Goal: Task Accomplishment & Management: Complete application form

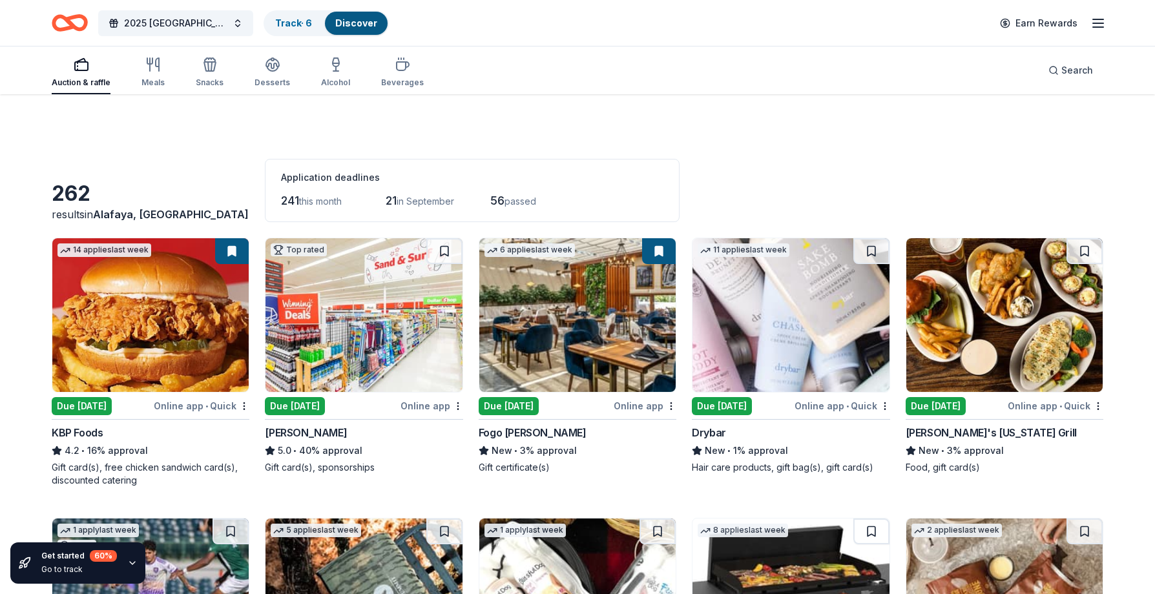
scroll to position [1385, 0]
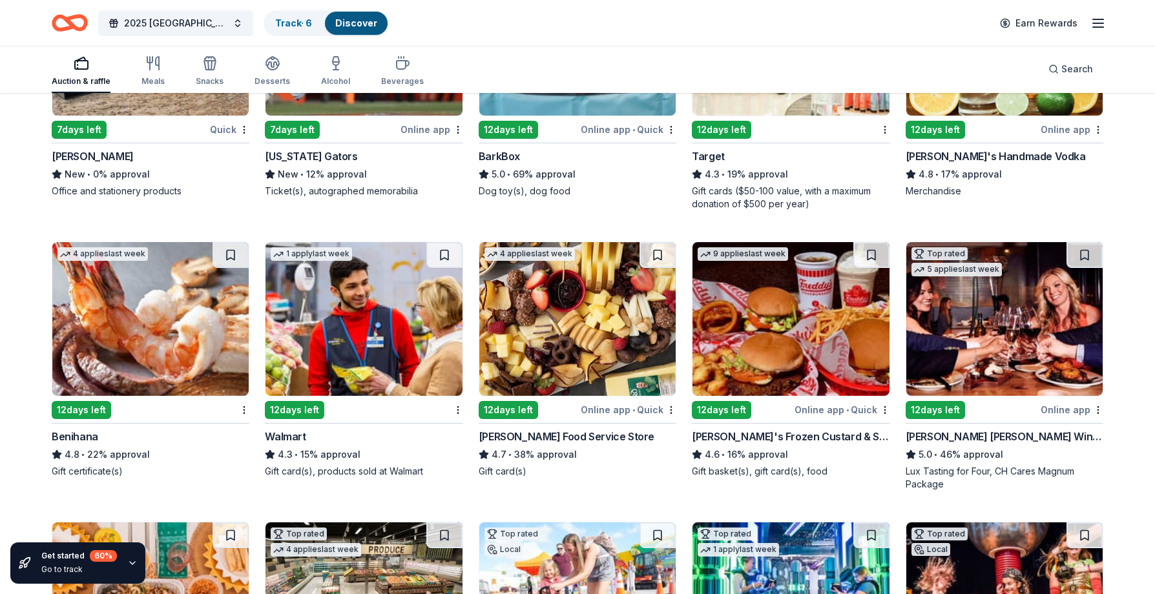
click at [371, 351] on img at bounding box center [363, 319] width 196 height 154
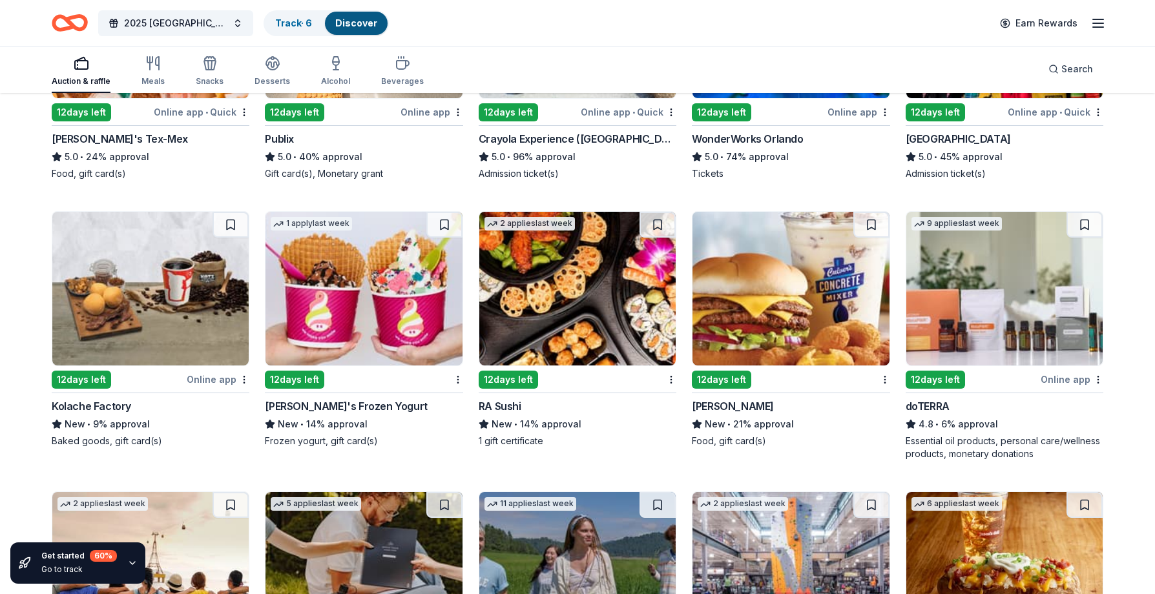
scroll to position [1966, 0]
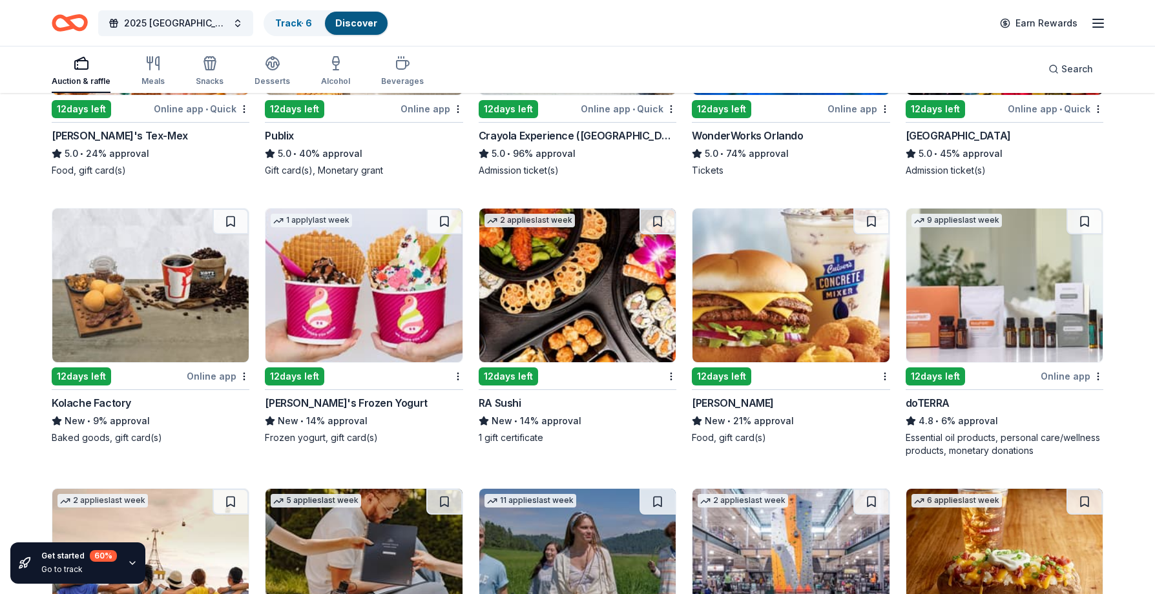
click at [151, 288] on img at bounding box center [150, 286] width 196 height 154
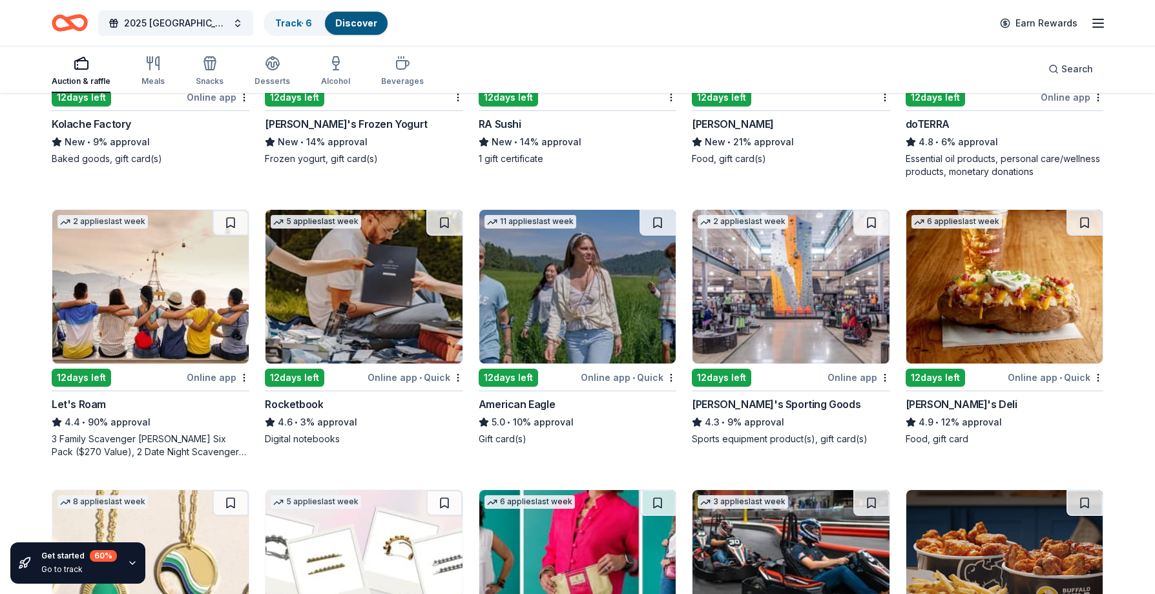
scroll to position [2289, 0]
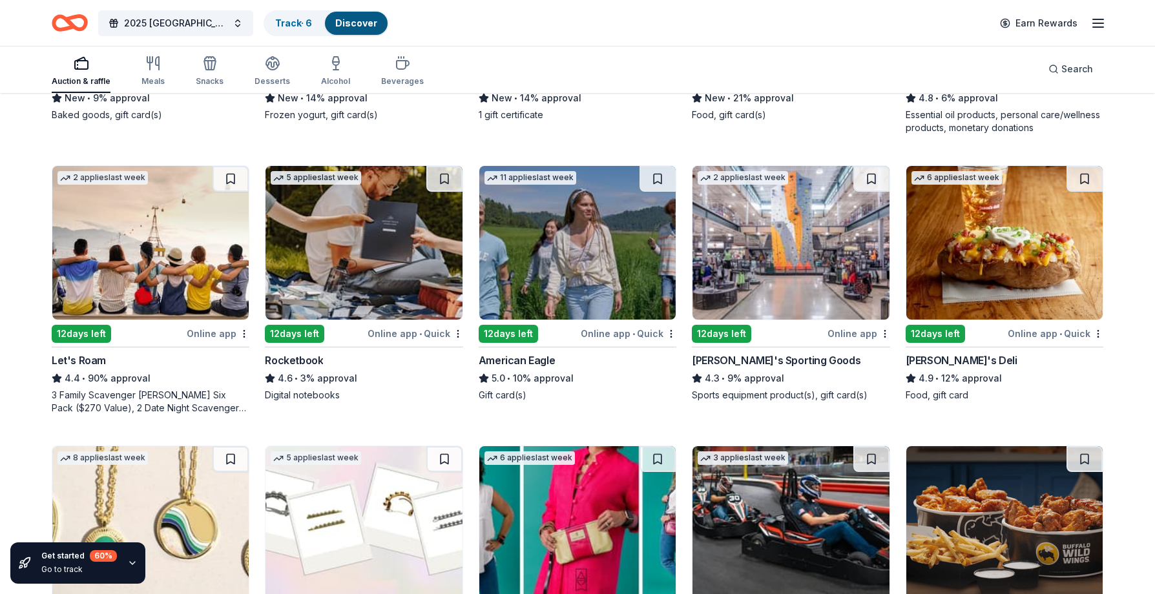
click at [953, 332] on div "12 days left" at bounding box center [935, 334] width 59 height 18
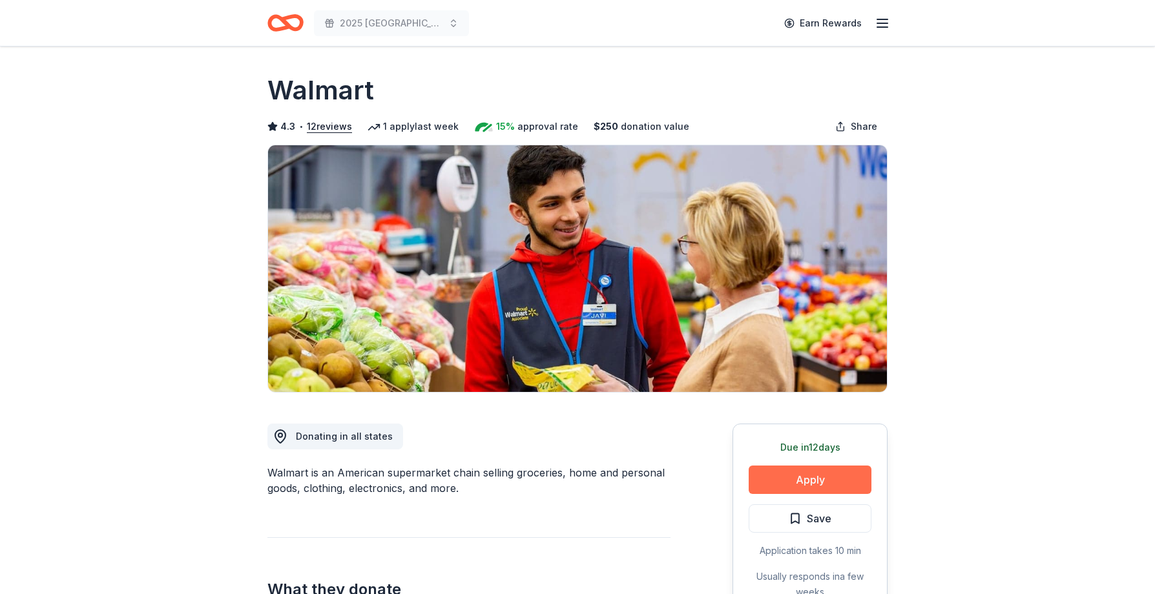
click at [800, 477] on button "Apply" at bounding box center [810, 480] width 123 height 28
click at [814, 480] on button "Apply" at bounding box center [810, 480] width 123 height 28
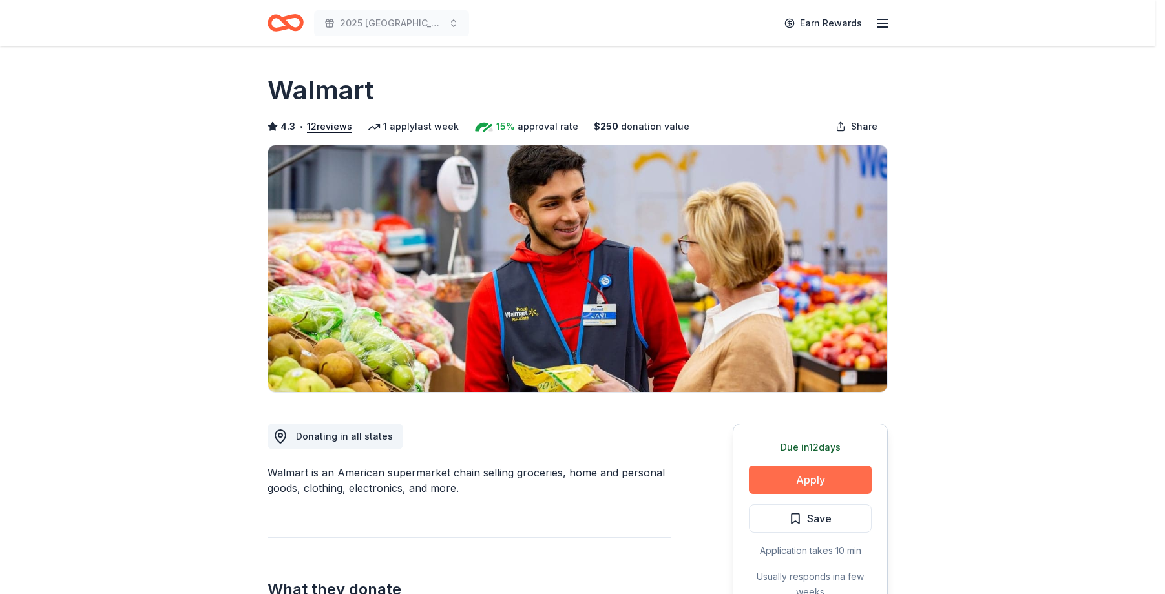
click at [814, 480] on div "Donor Program Requirements We've summarized the requirements for Walmart 's don…" at bounding box center [582, 297] width 1165 height 594
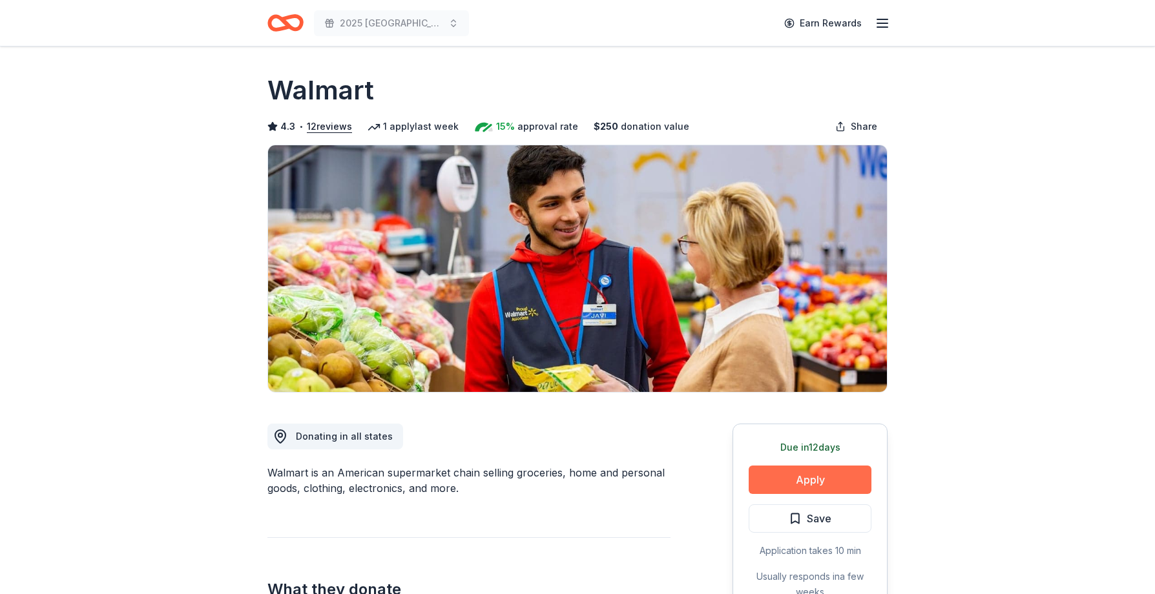
click at [814, 480] on button "Apply" at bounding box center [810, 480] width 123 height 28
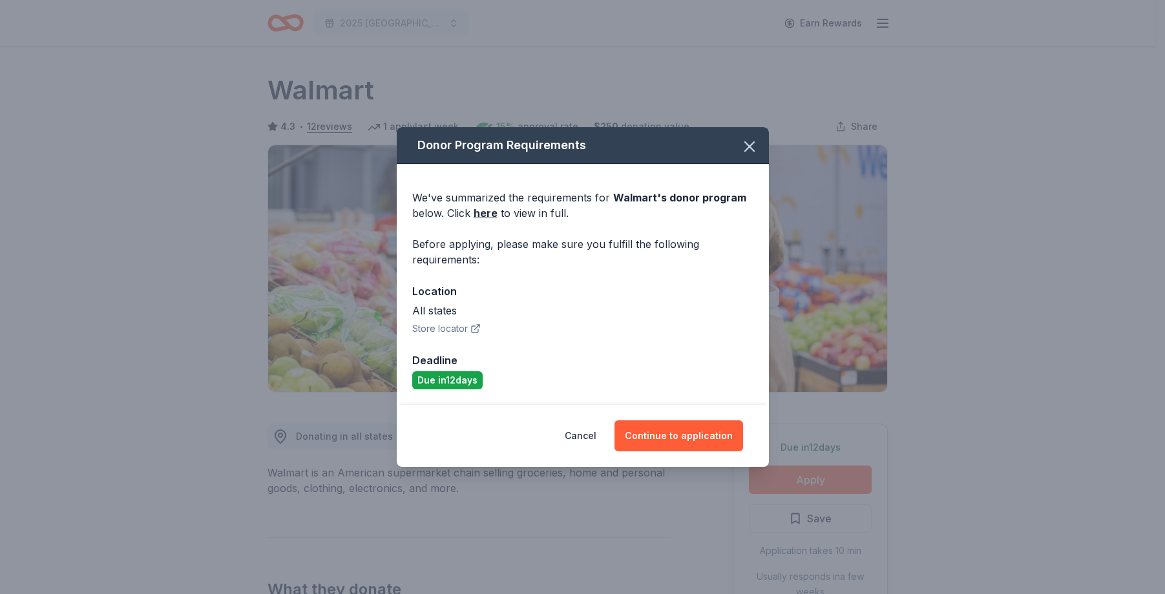
click at [814, 480] on div "Donor Program Requirements We've summarized the requirements for Walmart 's don…" at bounding box center [582, 297] width 1165 height 594
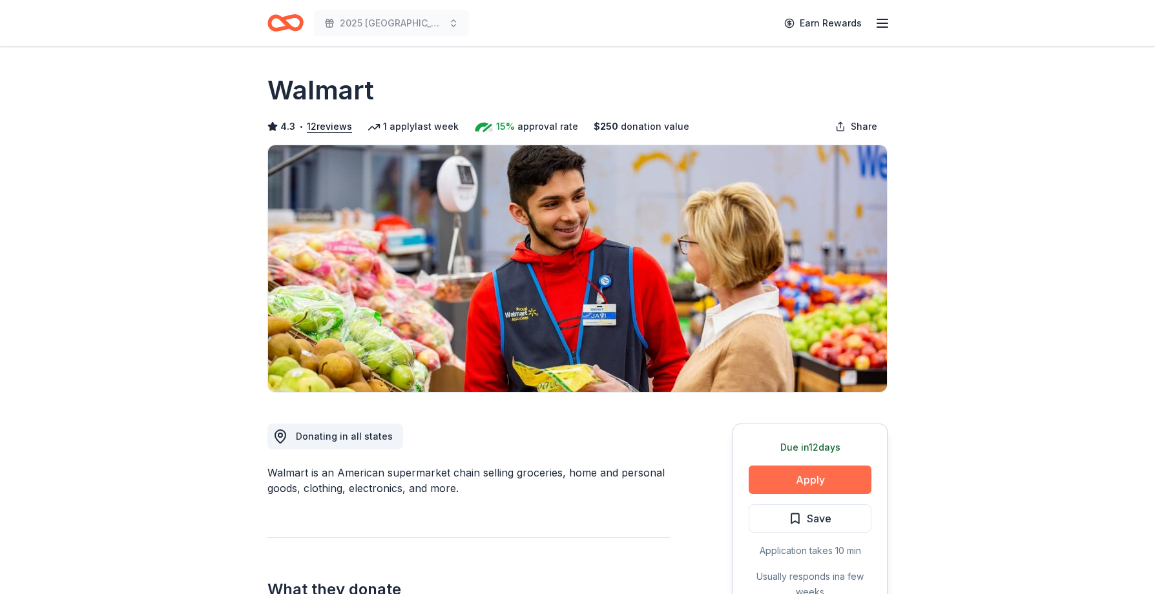
click at [814, 480] on button "Apply" at bounding box center [810, 480] width 123 height 28
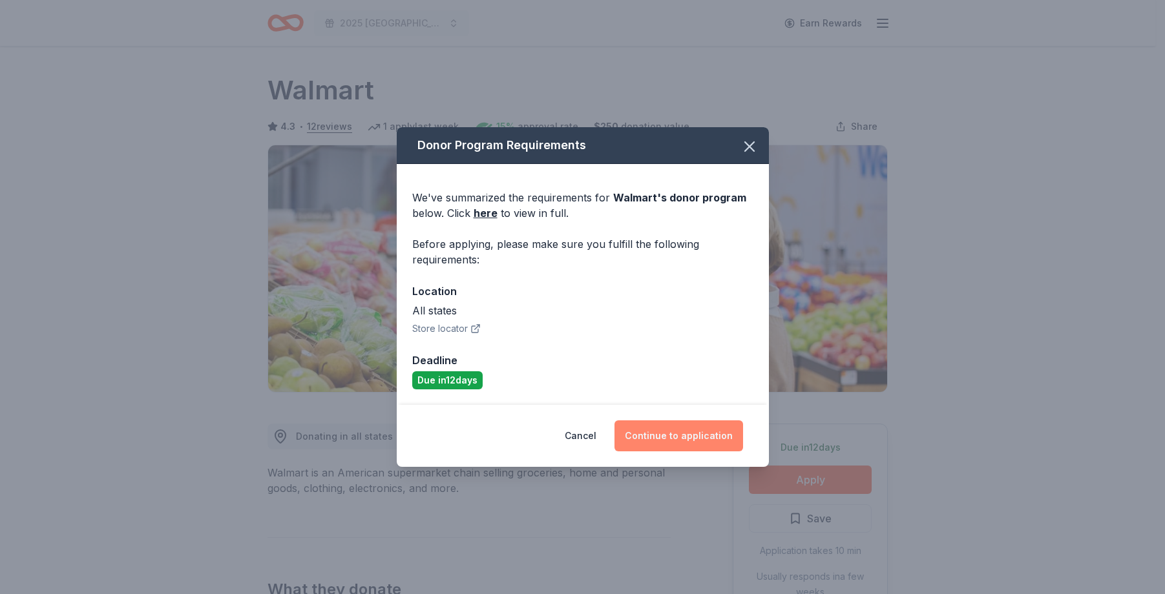
click at [668, 440] on button "Continue to application" at bounding box center [678, 436] width 129 height 31
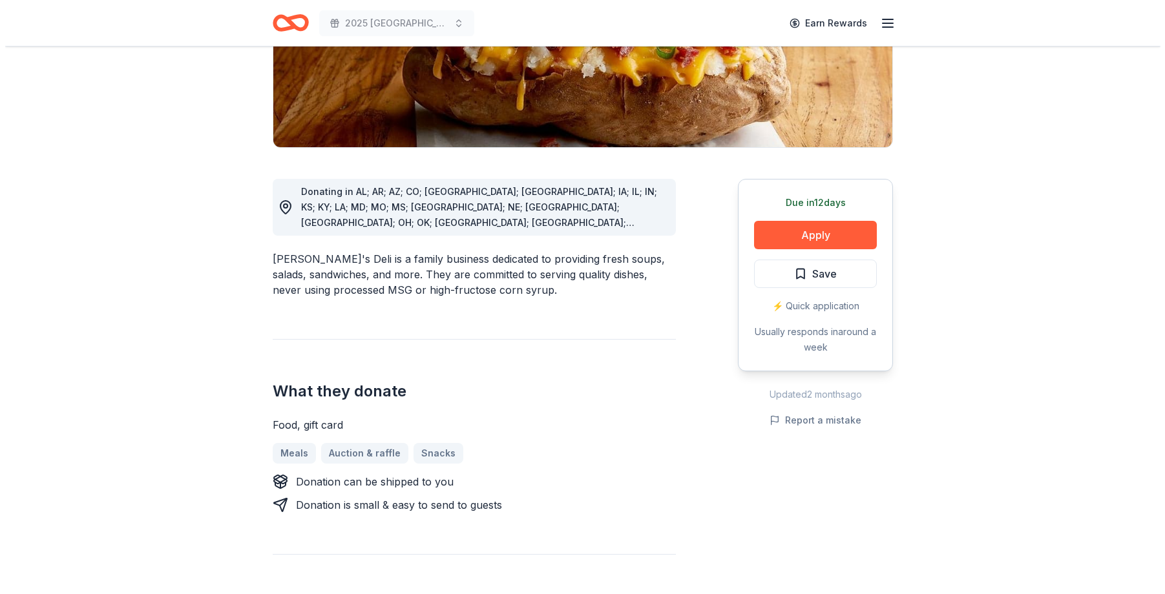
scroll to position [129, 0]
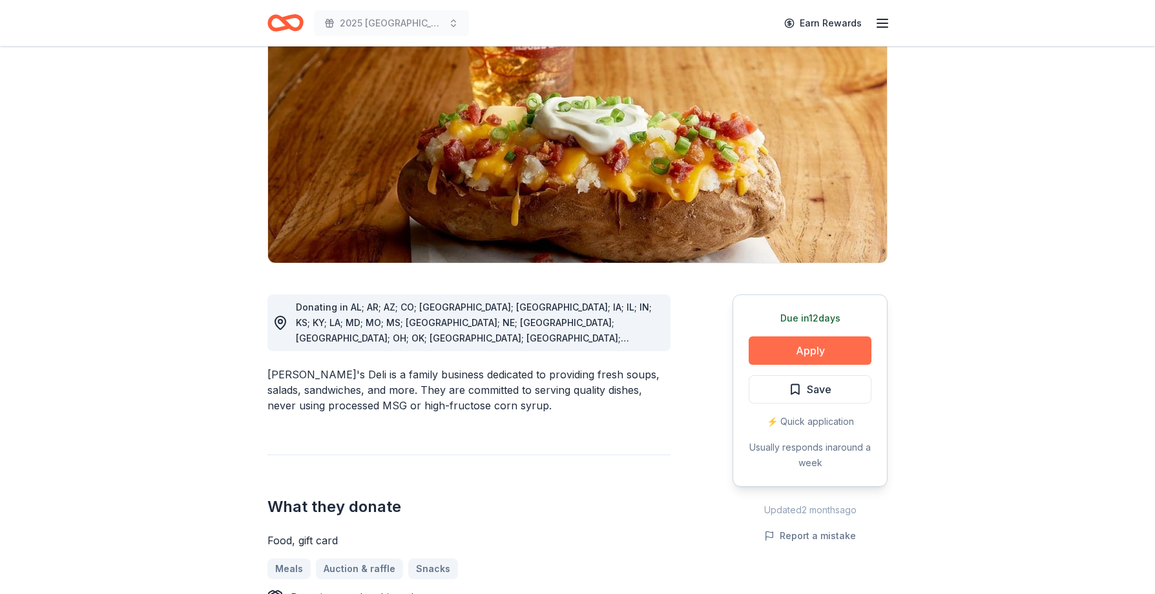
click at [809, 353] on button "Apply" at bounding box center [810, 351] width 123 height 28
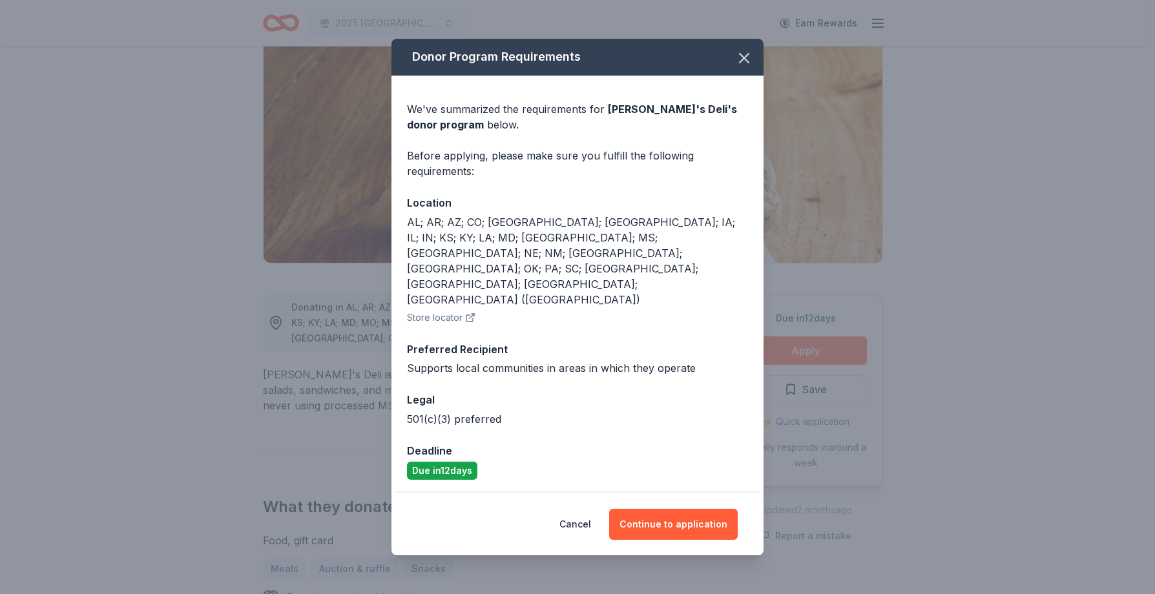
click at [809, 353] on div "Donor Program Requirements We've summarized the requirements for [PERSON_NAME]'…" at bounding box center [577, 297] width 1155 height 594
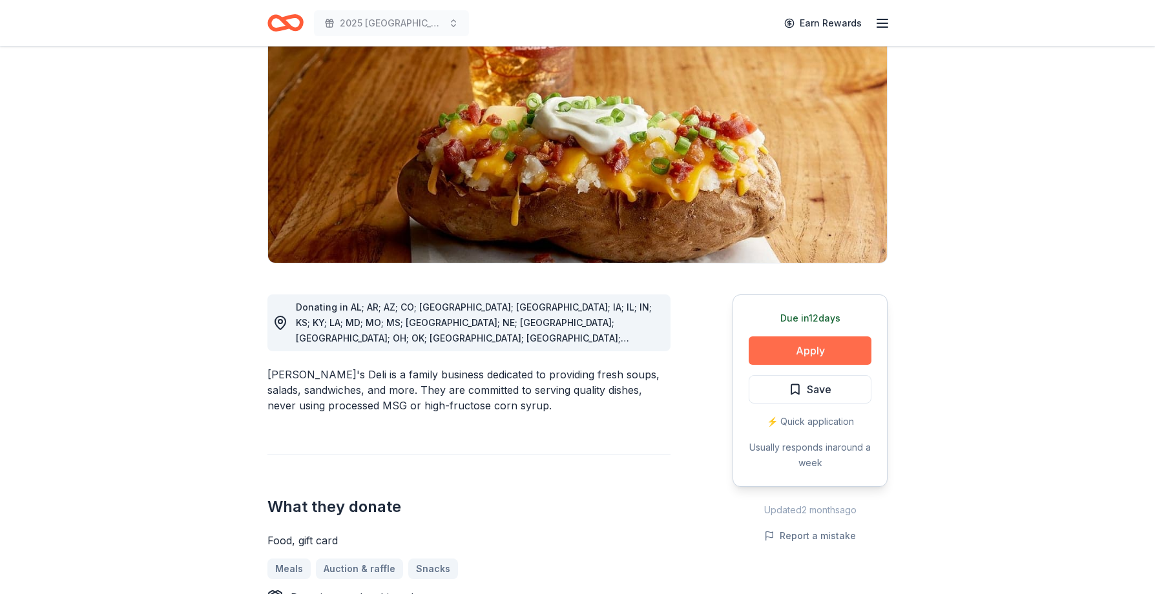
click at [822, 344] on button "Apply" at bounding box center [810, 351] width 123 height 28
click at [751, 338] on button "Apply" at bounding box center [810, 351] width 123 height 28
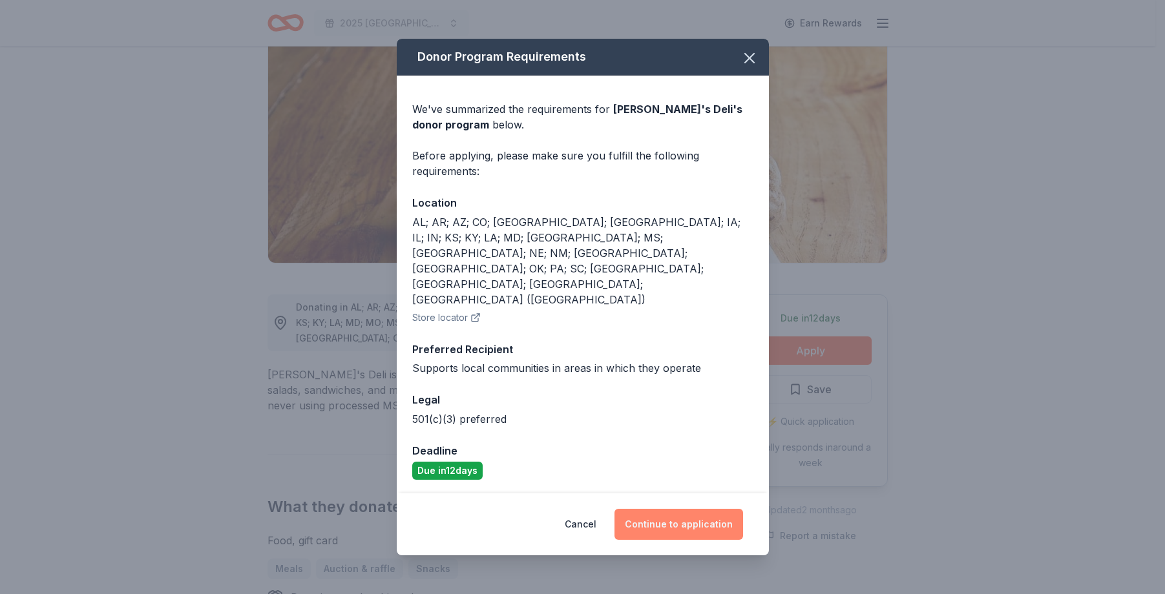
click at [696, 509] on button "Continue to application" at bounding box center [678, 524] width 129 height 31
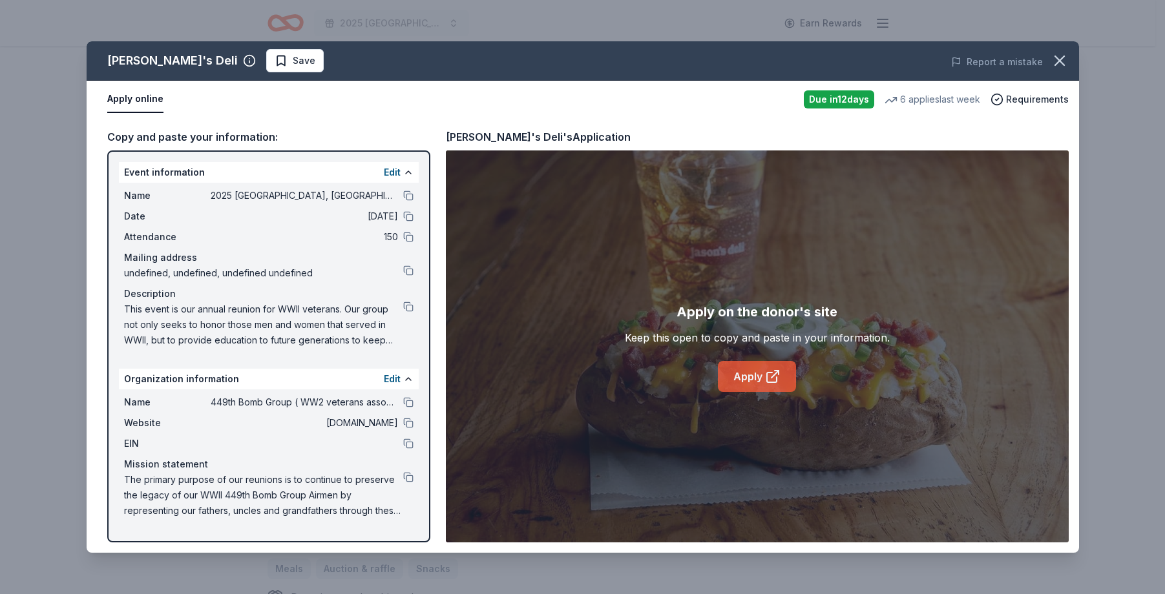
click at [764, 384] on link "Apply" at bounding box center [757, 376] width 78 height 31
